Goal: Transaction & Acquisition: Purchase product/service

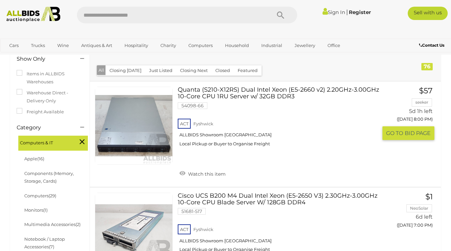
scroll to position [102, 0]
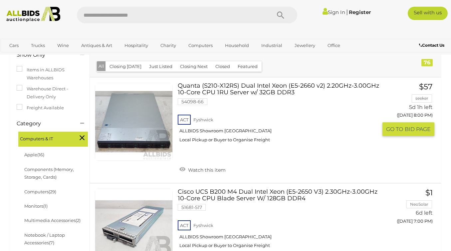
click at [136, 136] on link at bounding box center [134, 122] width 78 height 78
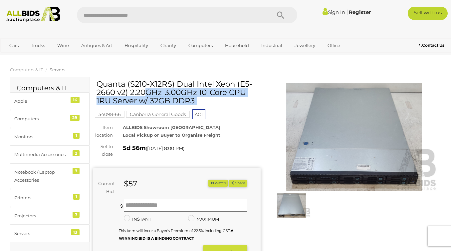
drag, startPoint x: 96, startPoint y: 80, endPoint x: 117, endPoint y: 81, distance: 21.0
click at [118, 81] on div "Quanta (S210-X12RS) Dual Intel Xeon (E5-2660 v2) 2.20GHz-3.00GHz 10-Core CPU 1R…" at bounding box center [177, 197] width 168 height 234
click at [117, 81] on h1 "Quanta (S210-X12RS) Dual Intel Xeon (E5-2660 v2) 2.20GHz-3.00GHz 10-Core CPU 1R…" at bounding box center [178, 92] width 163 height 25
drag, startPoint x: 125, startPoint y: 83, endPoint x: 96, endPoint y: 83, distance: 29.3
click at [96, 82] on div "Quanta (S210-X12RS) Dual Intel Xeon (E5-2660 v2) 2.20GHz-3.00GHz 10-Core CPU 1R…" at bounding box center [177, 197] width 168 height 234
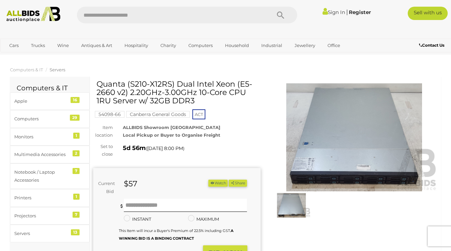
click at [96, 83] on div "54098-66 Canberra General Goods ACT" at bounding box center [177, 100] width 168 height 40
drag, startPoint x: 97, startPoint y: 83, endPoint x: 125, endPoint y: 83, distance: 27.6
click at [125, 83] on h1 "Quanta (S210-X12RS) Dual Intel Xeon (E5-2660 v2) 2.20GHz-3.00GHz 10-Core CPU 1R…" at bounding box center [178, 92] width 163 height 25
copy h1 "Quanta"
click at [99, 16] on input "text" at bounding box center [171, 15] width 188 height 17
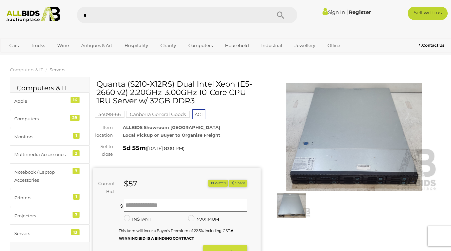
type input "**"
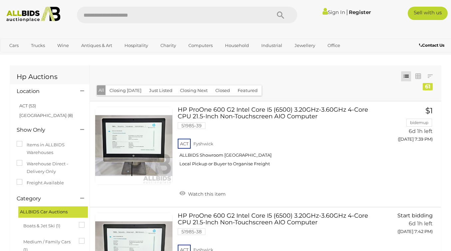
click at [119, 7] on input "text" at bounding box center [171, 15] width 188 height 17
type input "**********"
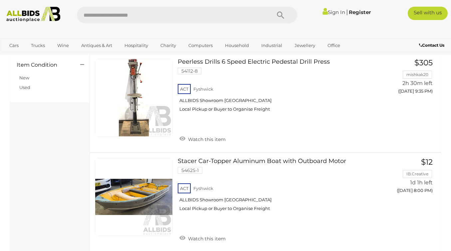
scroll to position [157, 0]
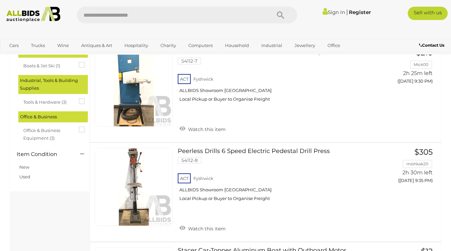
click at [125, 15] on input "text" at bounding box center [171, 15] width 188 height 17
type input "******"
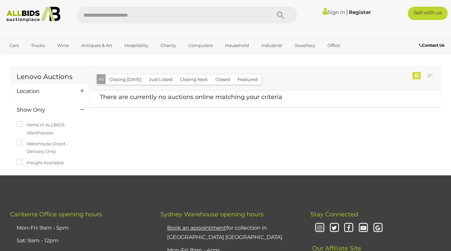
scroll to position [1, 0]
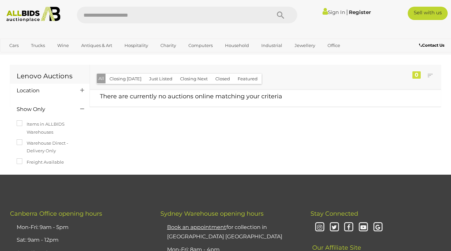
click at [133, 14] on input "text" at bounding box center [171, 15] width 188 height 17
type input "****"
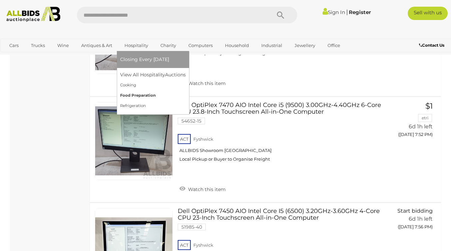
scroll to position [1375, 0]
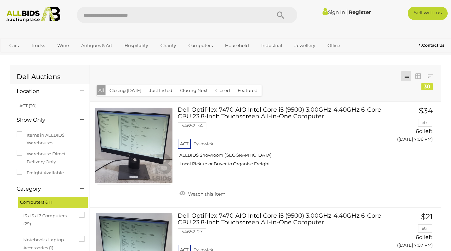
scroll to position [1375, 0]
